Goal: Find contact information: Find contact information

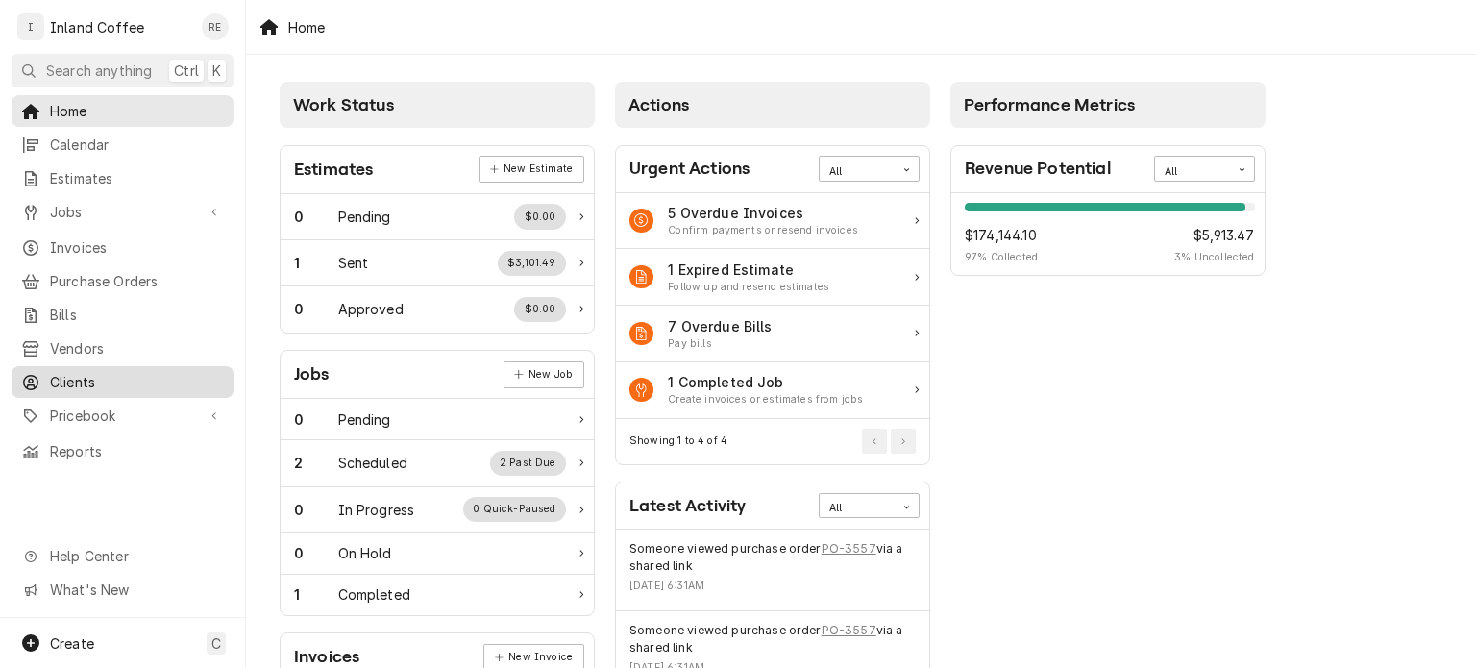
click at [80, 376] on span "Clients" at bounding box center [137, 382] width 174 height 20
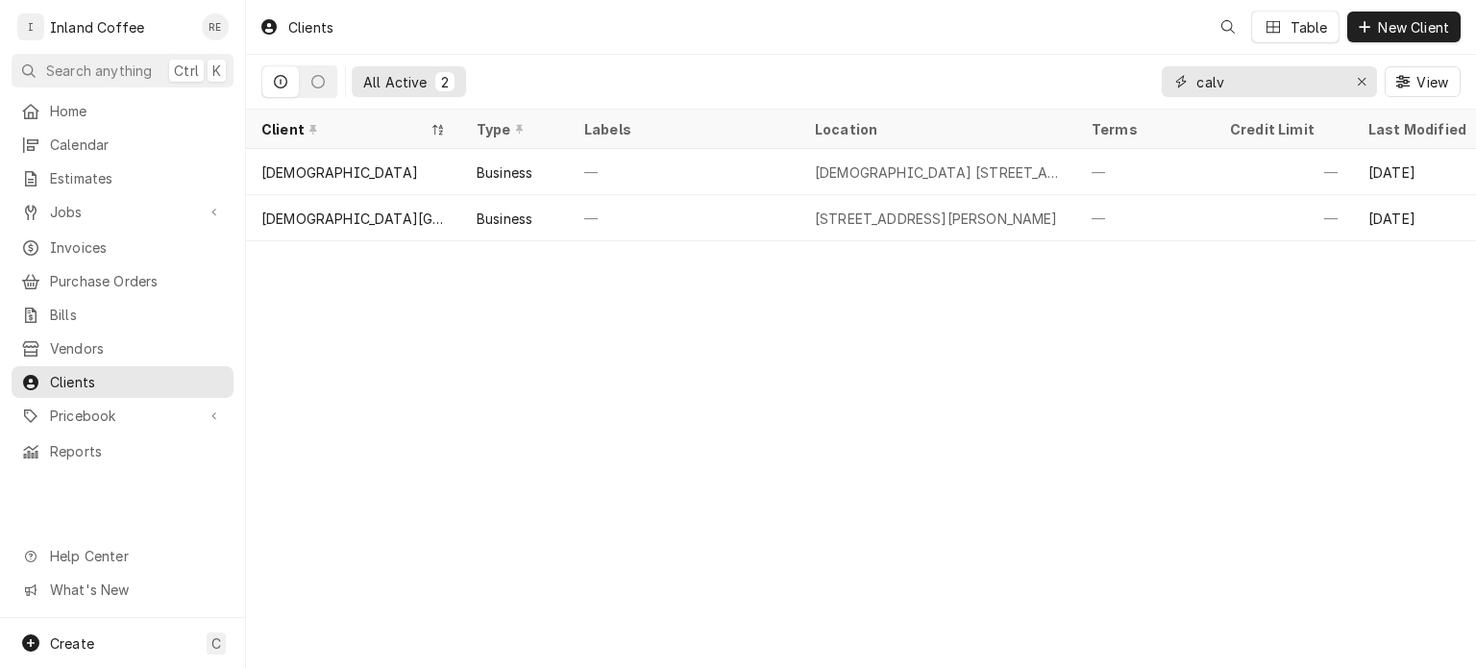
click at [1257, 72] on input "calv" at bounding box center [1269, 81] width 144 height 31
type input "c"
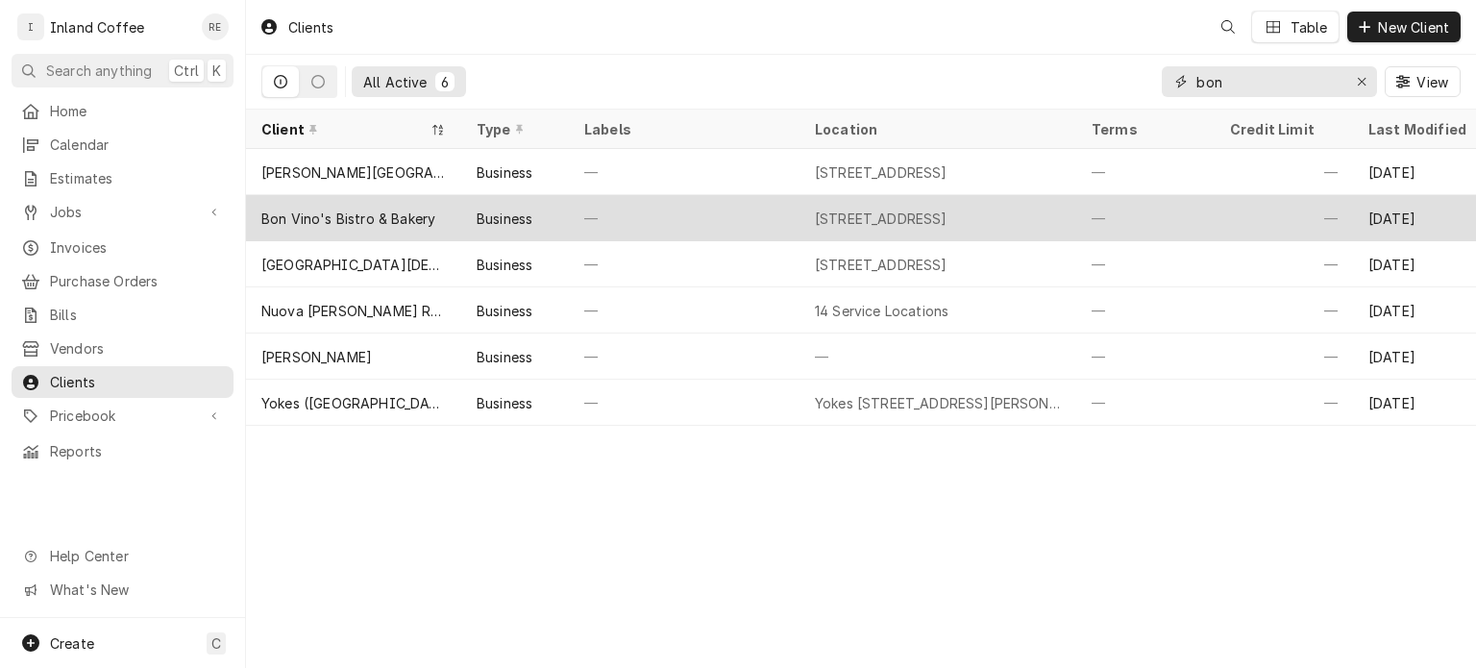
type input "bon"
click at [338, 222] on div "Bon Vino's Bistro & Bakery" at bounding box center [348, 219] width 174 height 20
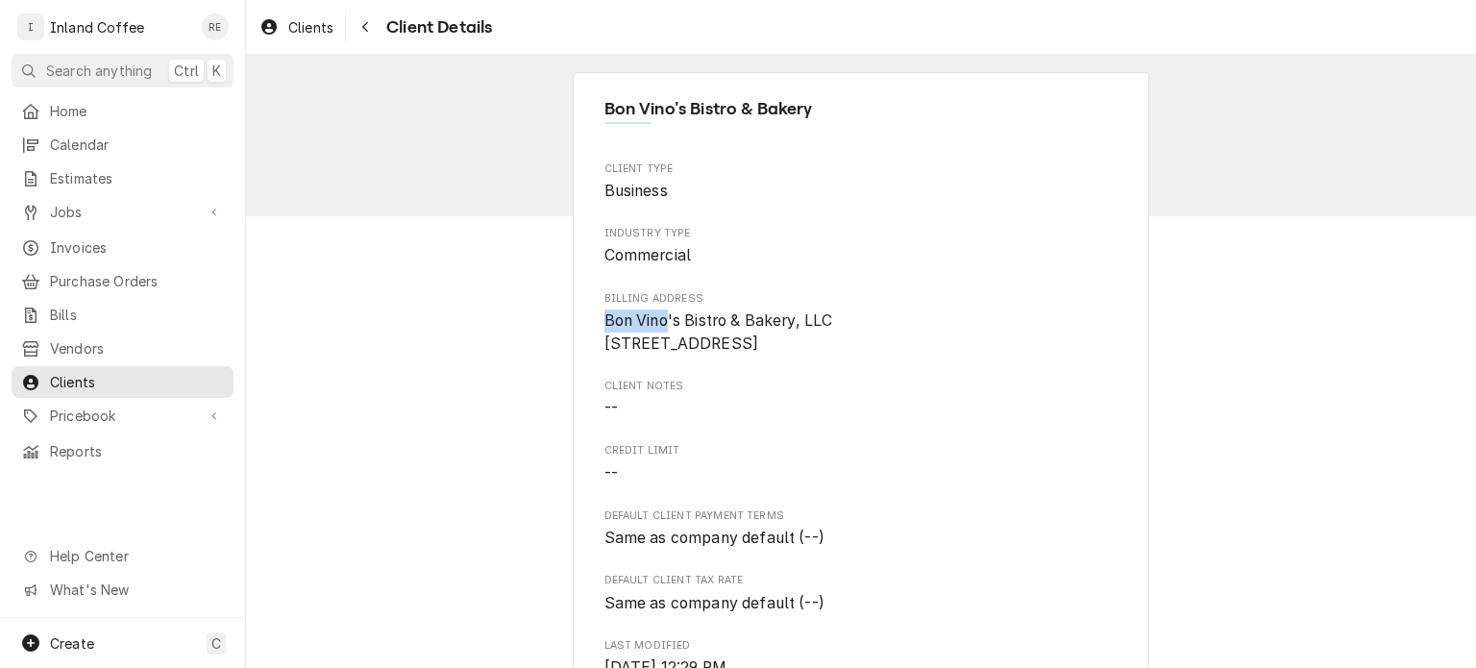
drag, startPoint x: 653, startPoint y: 316, endPoint x: 573, endPoint y: 316, distance: 79.8
drag, startPoint x: 596, startPoint y: 318, endPoint x: 788, endPoint y: 325, distance: 192.3
click at [788, 325] on span "Bon Vino's Bistro & Bakery, LLC [STREET_ADDRESS]" at bounding box center [719, 331] width 229 height 41
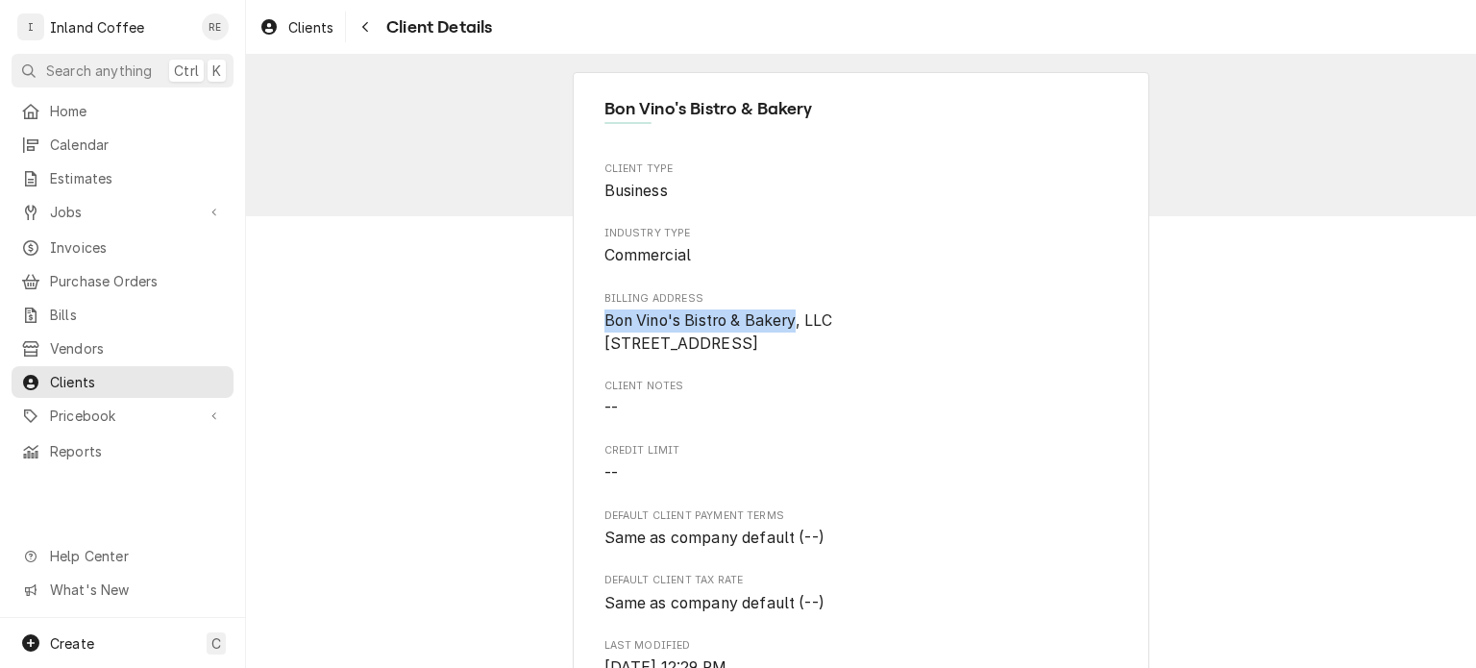
copy span "Bon Vino's Bistro & Bakery"
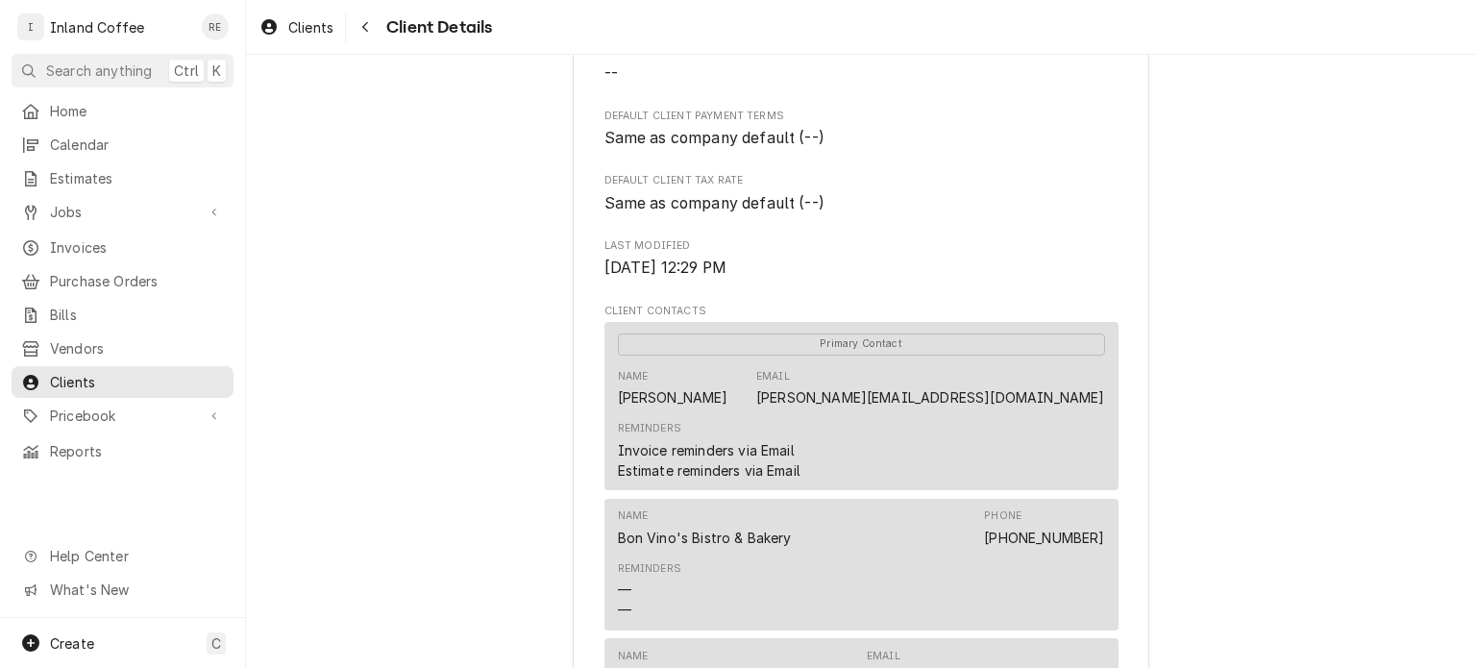
scroll to position [395, 0]
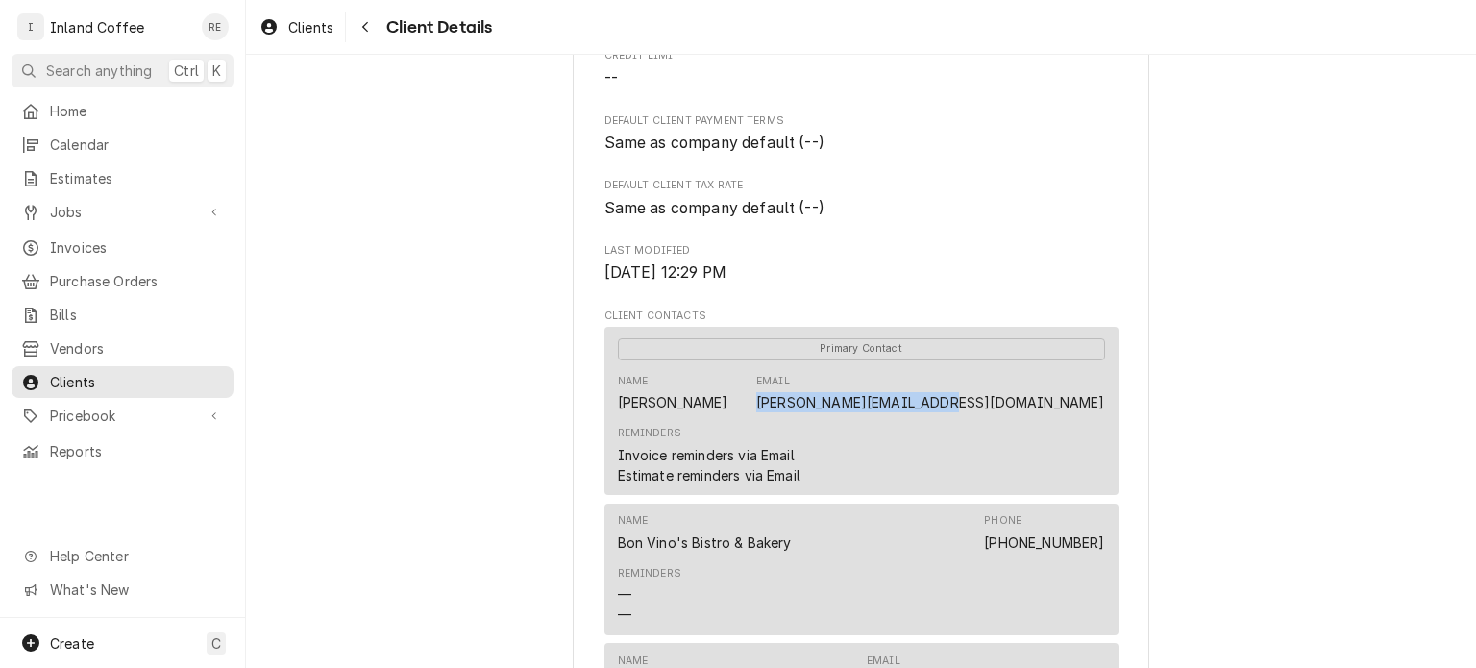
drag, startPoint x: 915, startPoint y: 426, endPoint x: 1096, endPoint y: 433, distance: 180.8
click at [1096, 419] on div "Name [PERSON_NAME] [PERSON_NAME][EMAIL_ADDRESS][DOMAIN_NAME]" at bounding box center [861, 393] width 487 height 52
copy link "[PERSON_NAME][EMAIL_ADDRESS][DOMAIN_NAME]"
drag, startPoint x: 989, startPoint y: 561, endPoint x: 1102, endPoint y: 562, distance: 113.4
click at [1102, 562] on div "Name [PERSON_NAME]'s Bistro & Bakery Phone [PHONE_NUMBER] Reminders — —" at bounding box center [862, 570] width 514 height 132
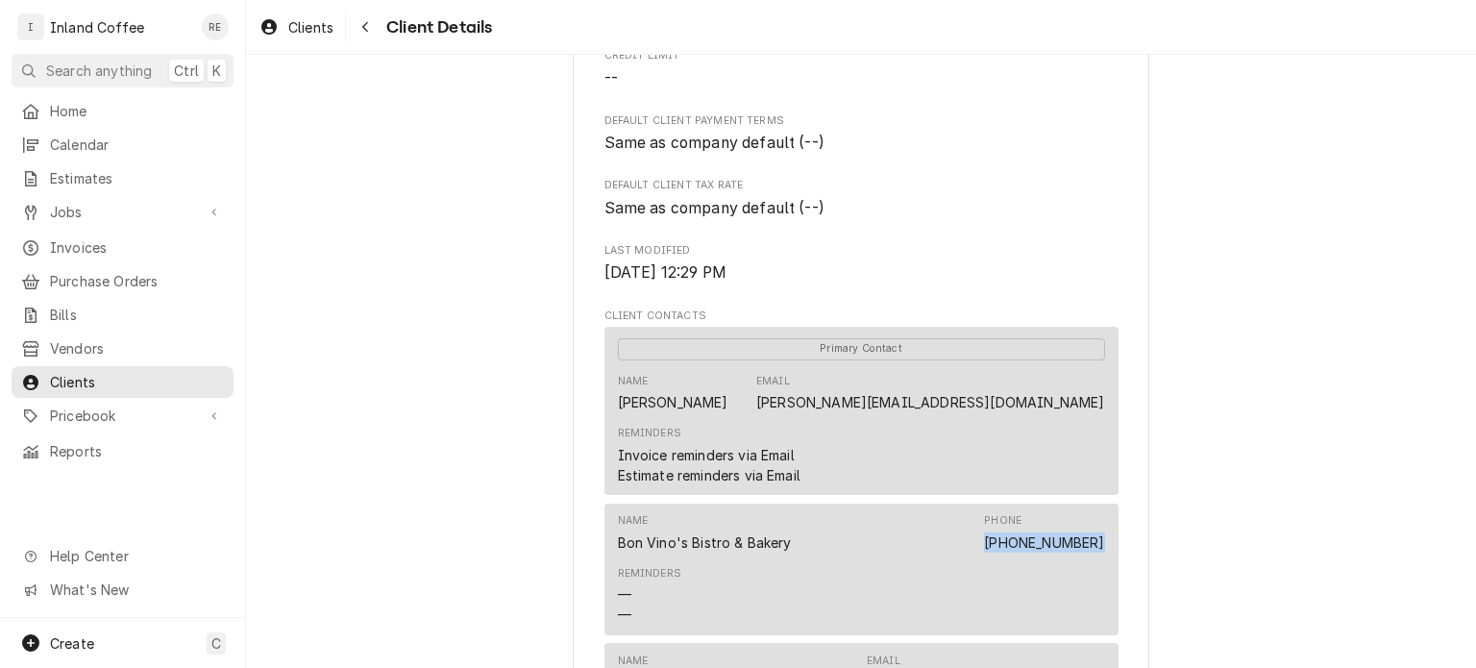
copy link "[PHONE_NUMBER]"
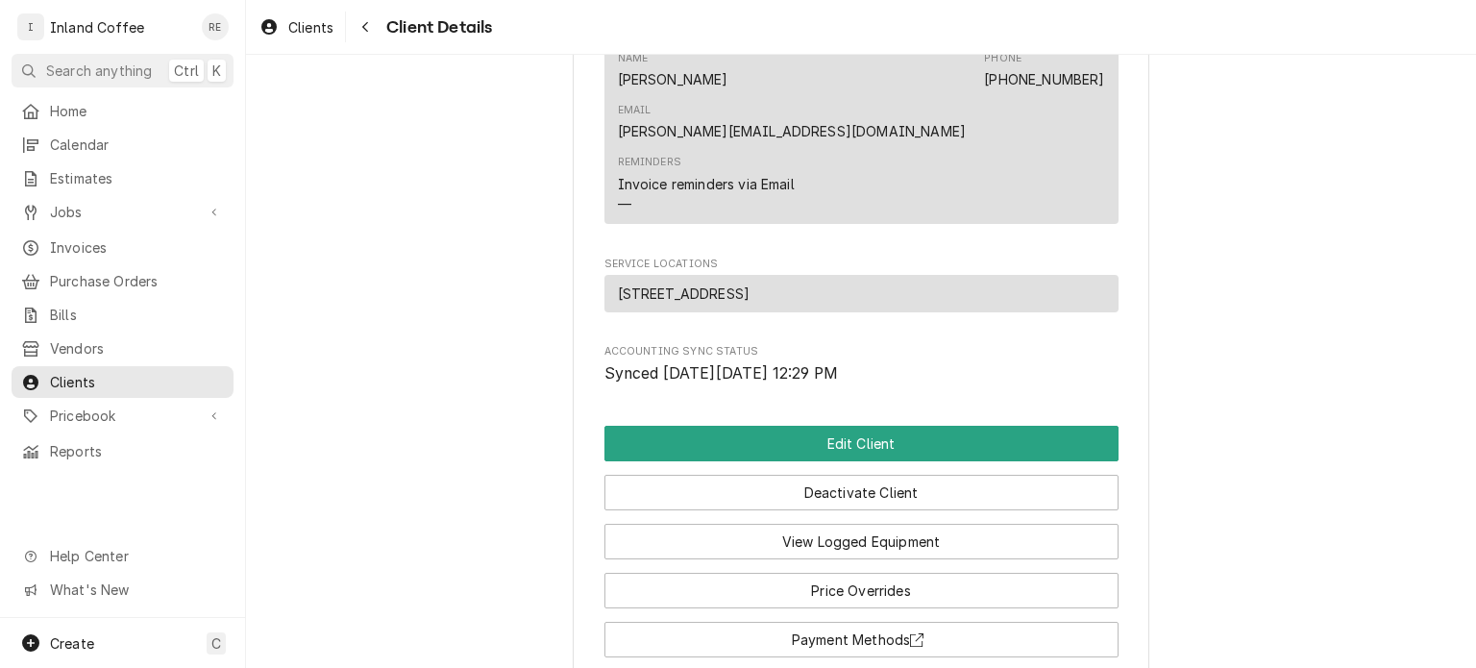
scroll to position [1274, 0]
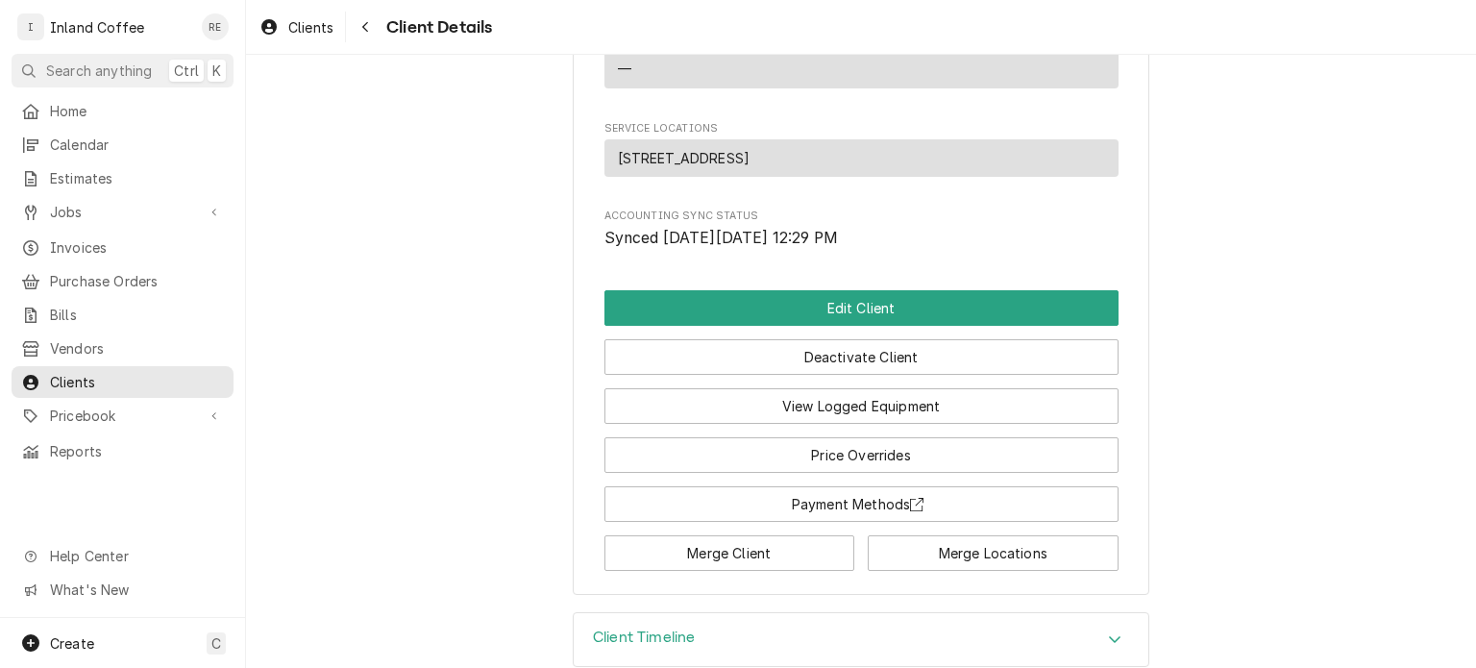
drag, startPoint x: 853, startPoint y: 123, endPoint x: 582, endPoint y: 135, distance: 271.3
copy span "[STREET_ADDRESS]"
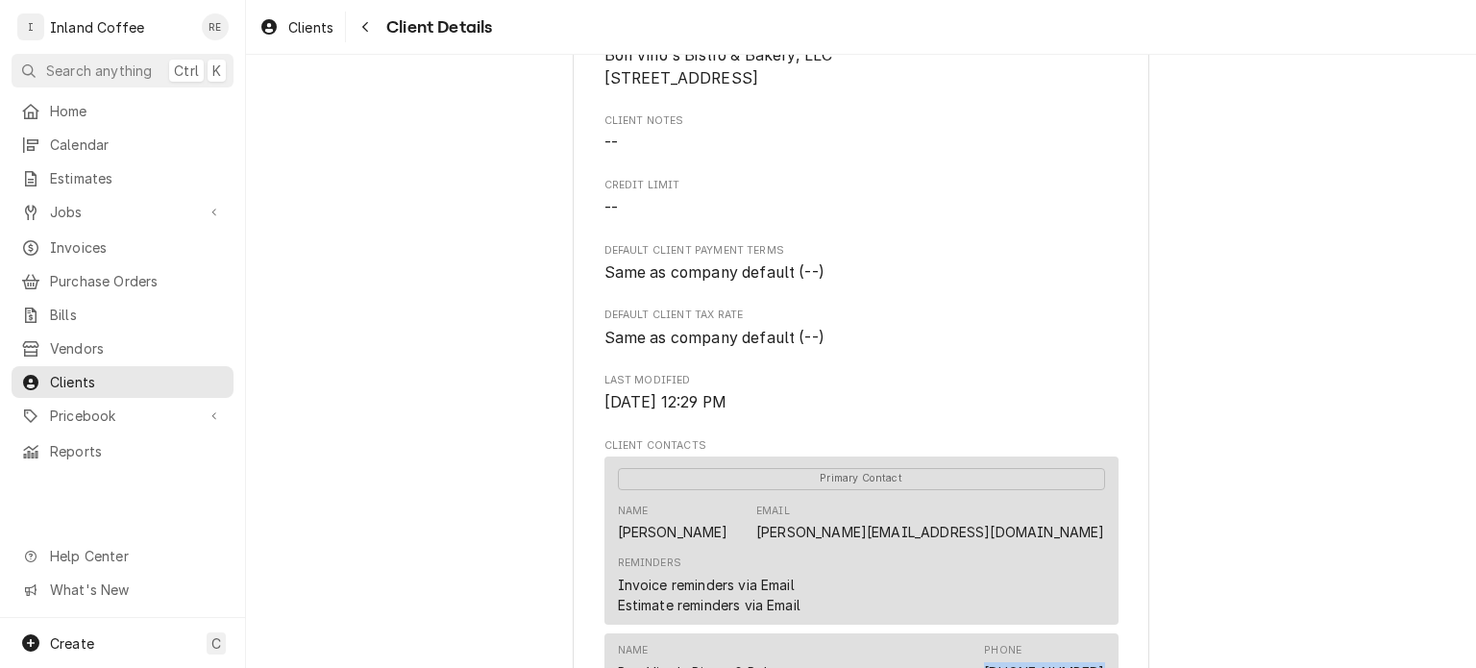
scroll to position [0, 0]
